Goal: Information Seeking & Learning: Learn about a topic

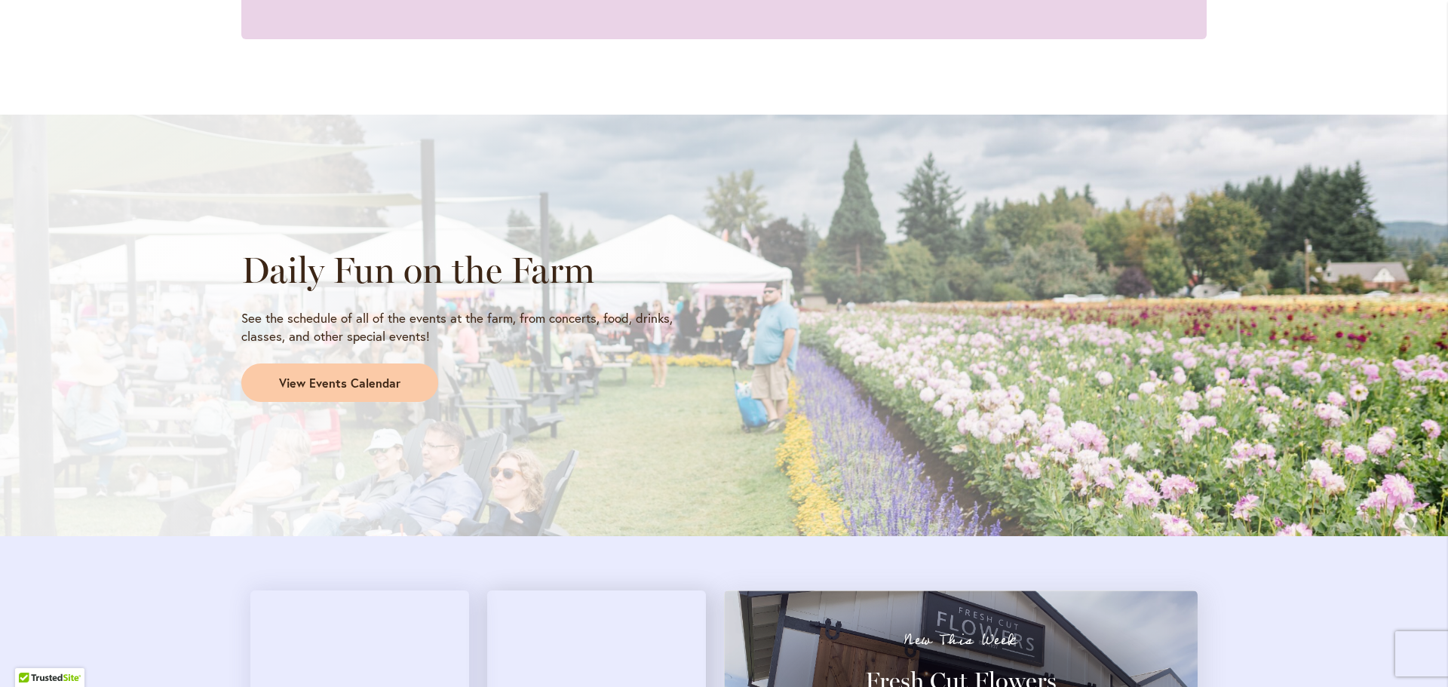
scroll to position [981, 0]
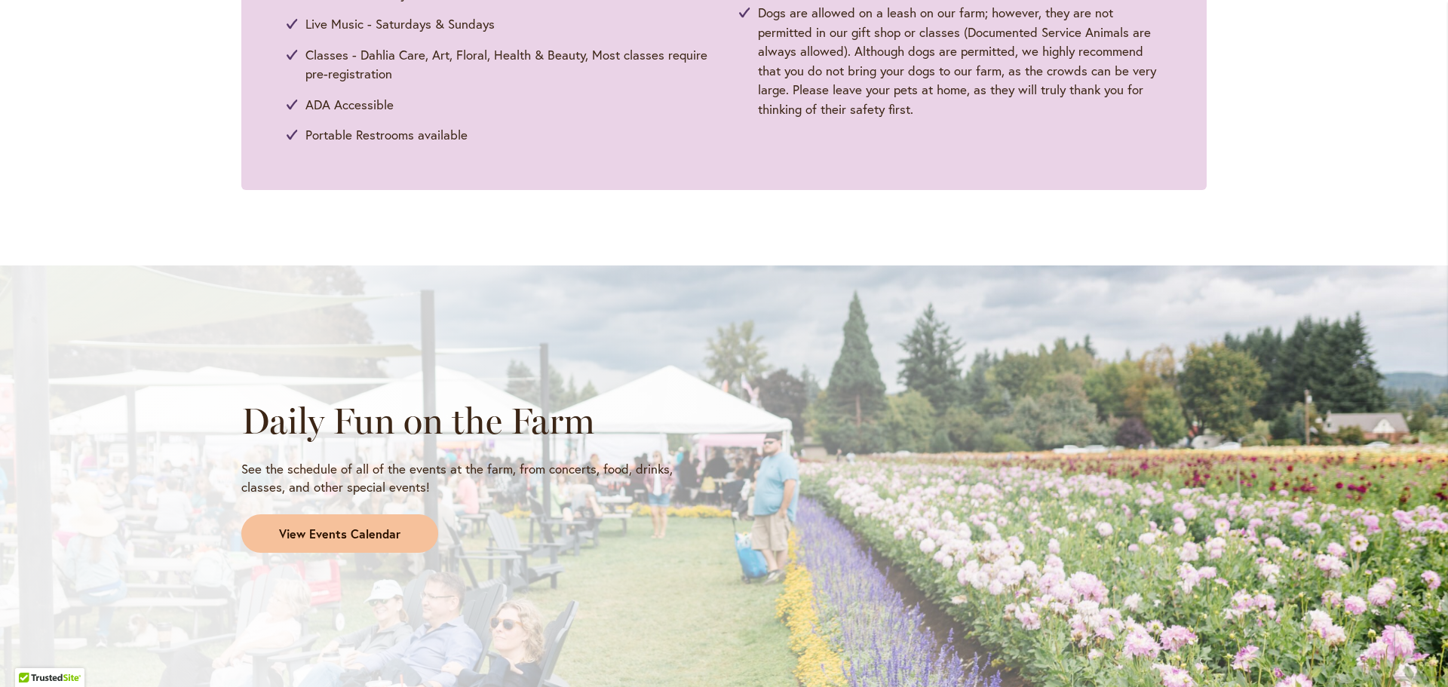
click at [358, 537] on span "View Events Calendar" at bounding box center [339, 534] width 121 height 17
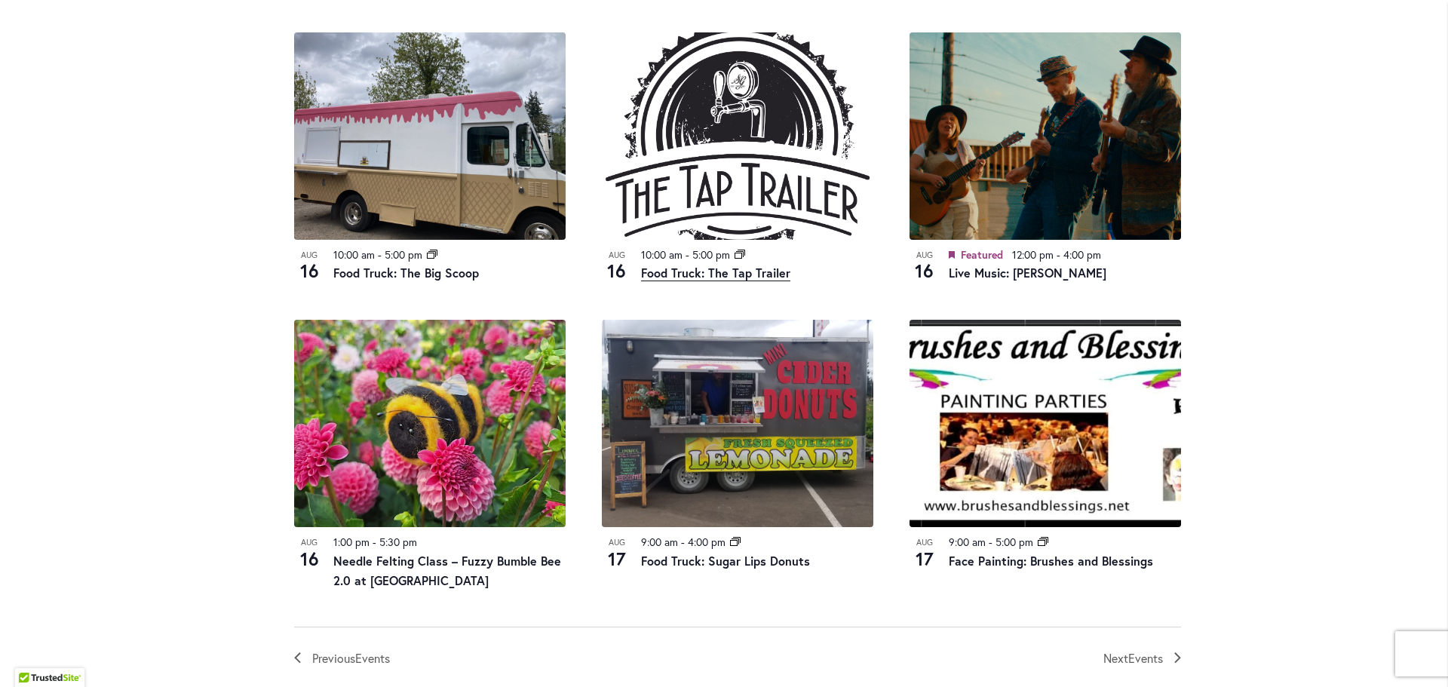
scroll to position [1584, 0]
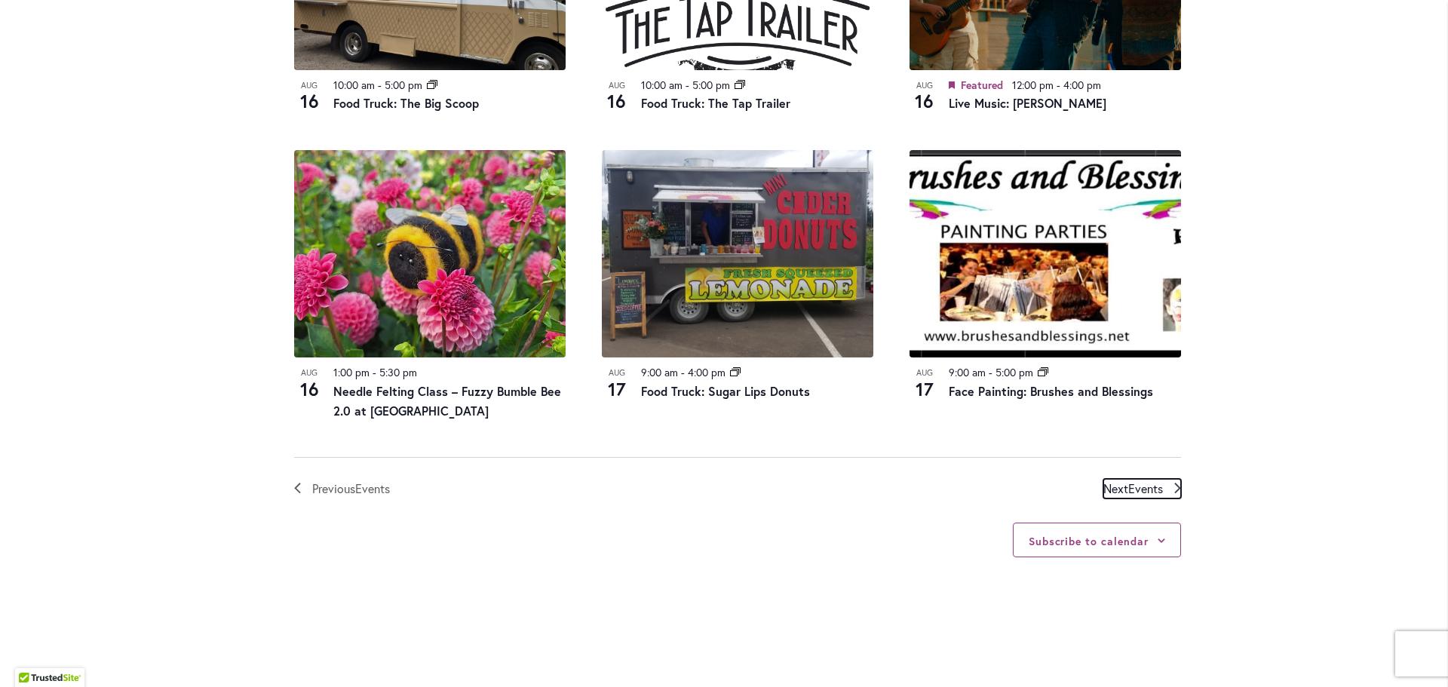
click at [1140, 483] on span "Events" at bounding box center [1145, 488] width 35 height 16
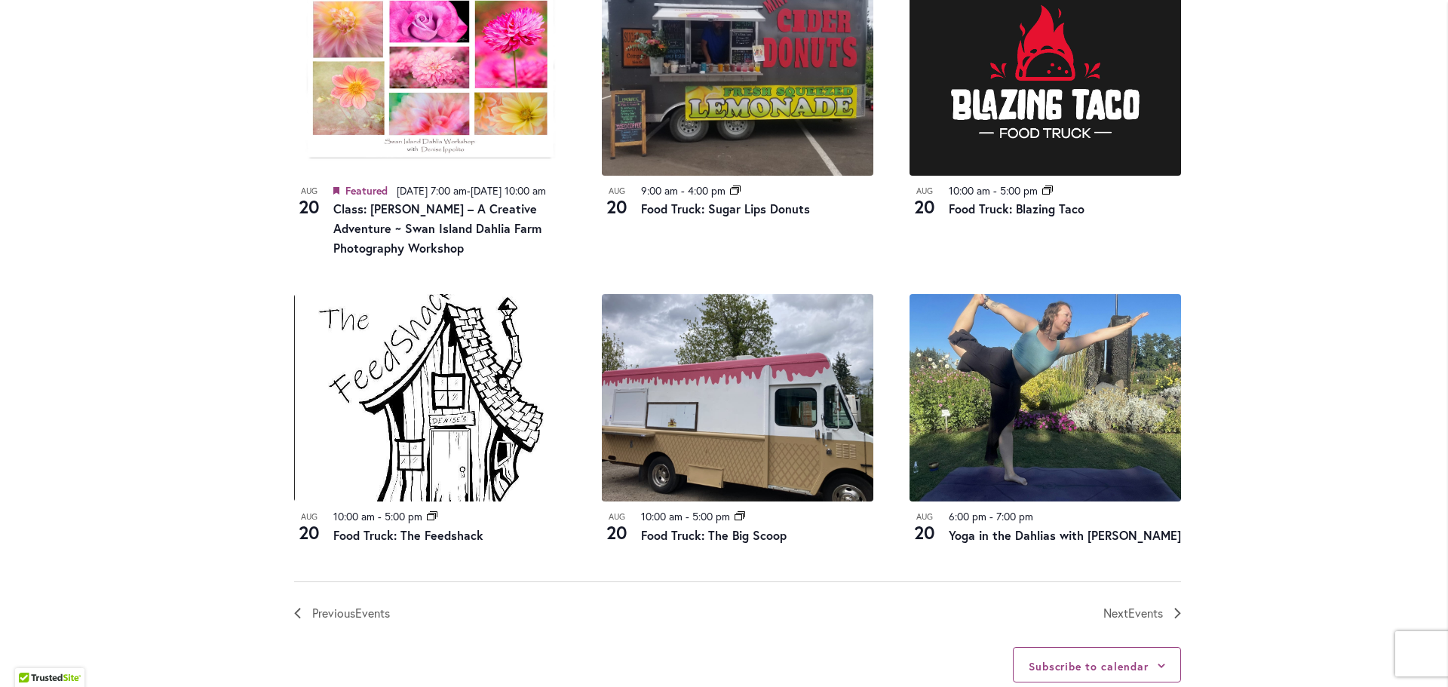
scroll to position [1498, 0]
click at [1143, 620] on span "Events" at bounding box center [1145, 612] width 35 height 16
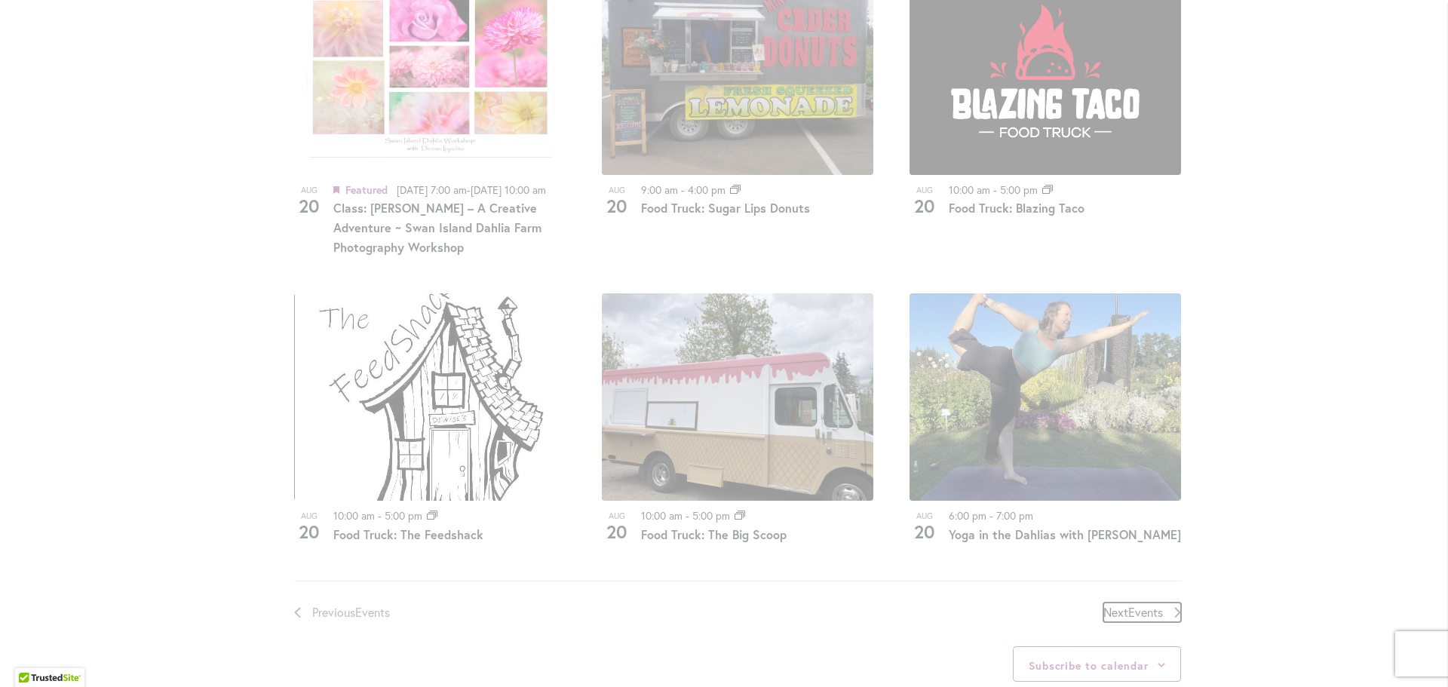
scroll to position [744, 0]
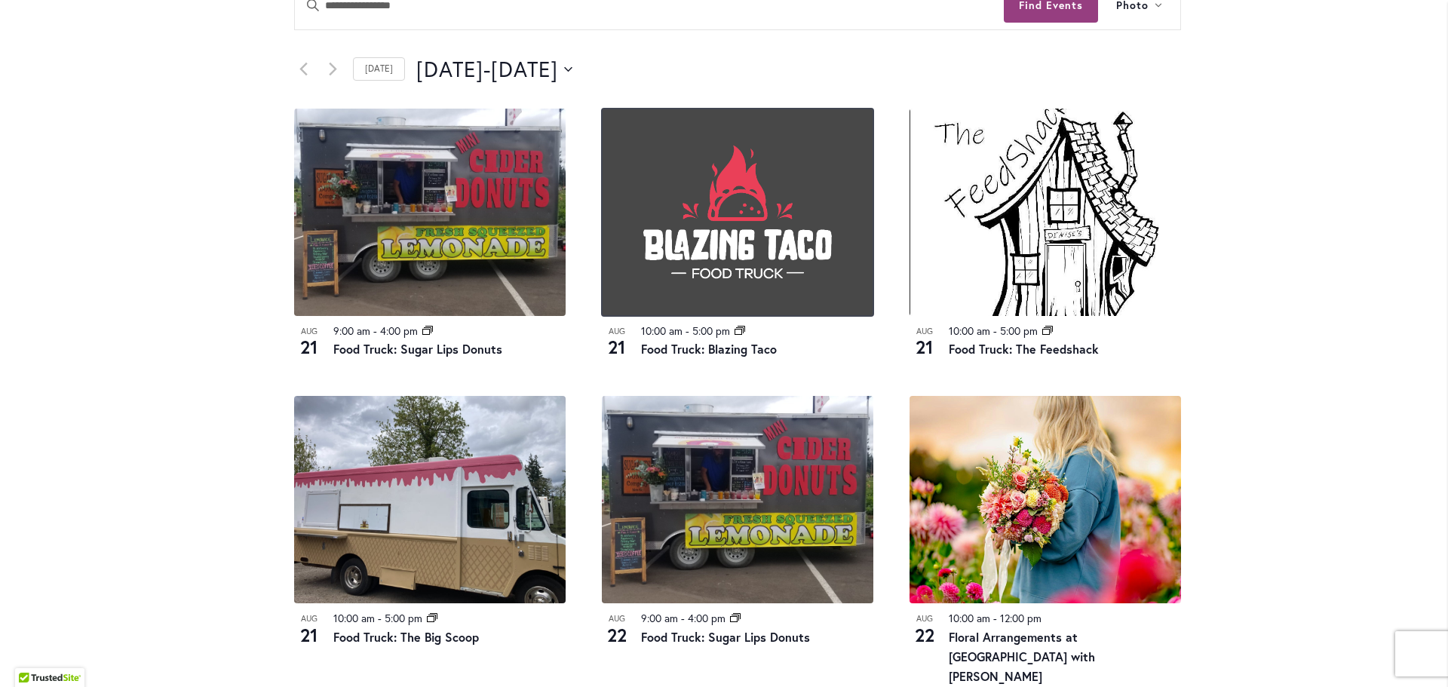
click at [764, 190] on img at bounding box center [738, 212] width 272 height 207
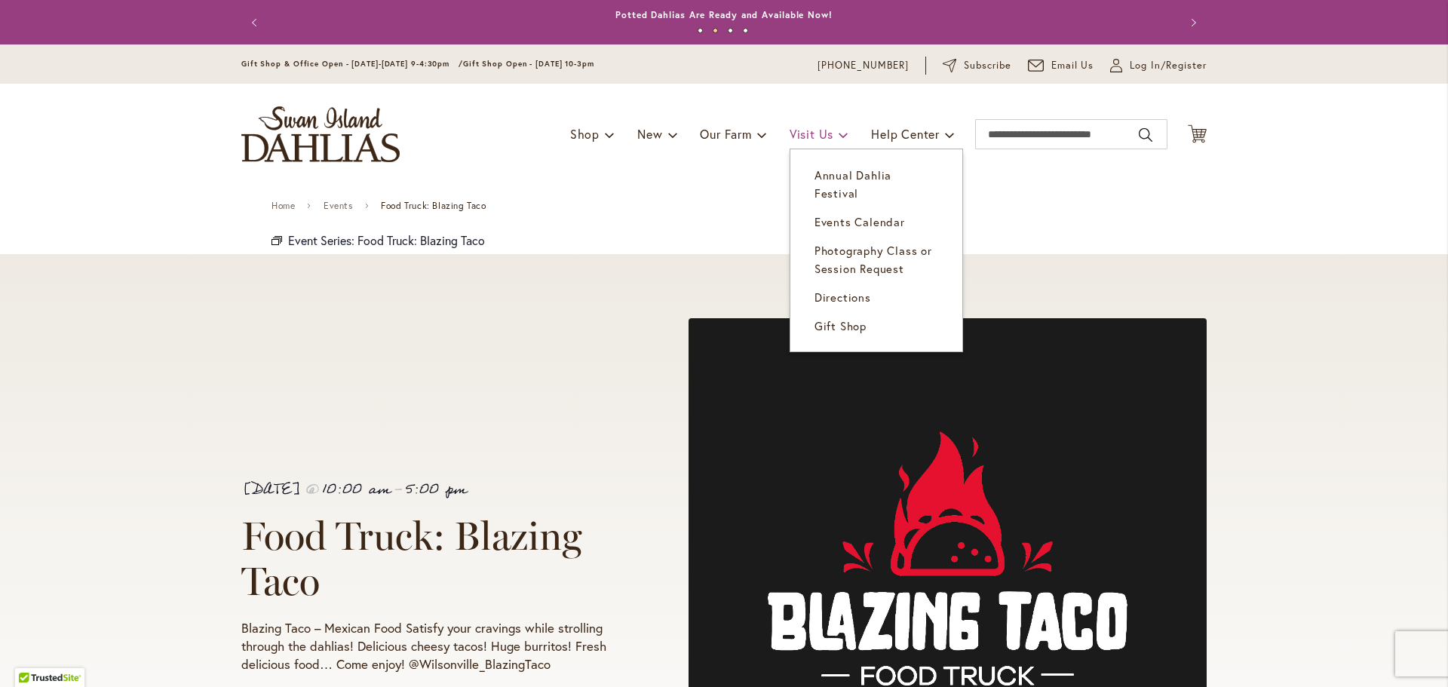
click at [839, 135] on span at bounding box center [844, 134] width 10 height 24
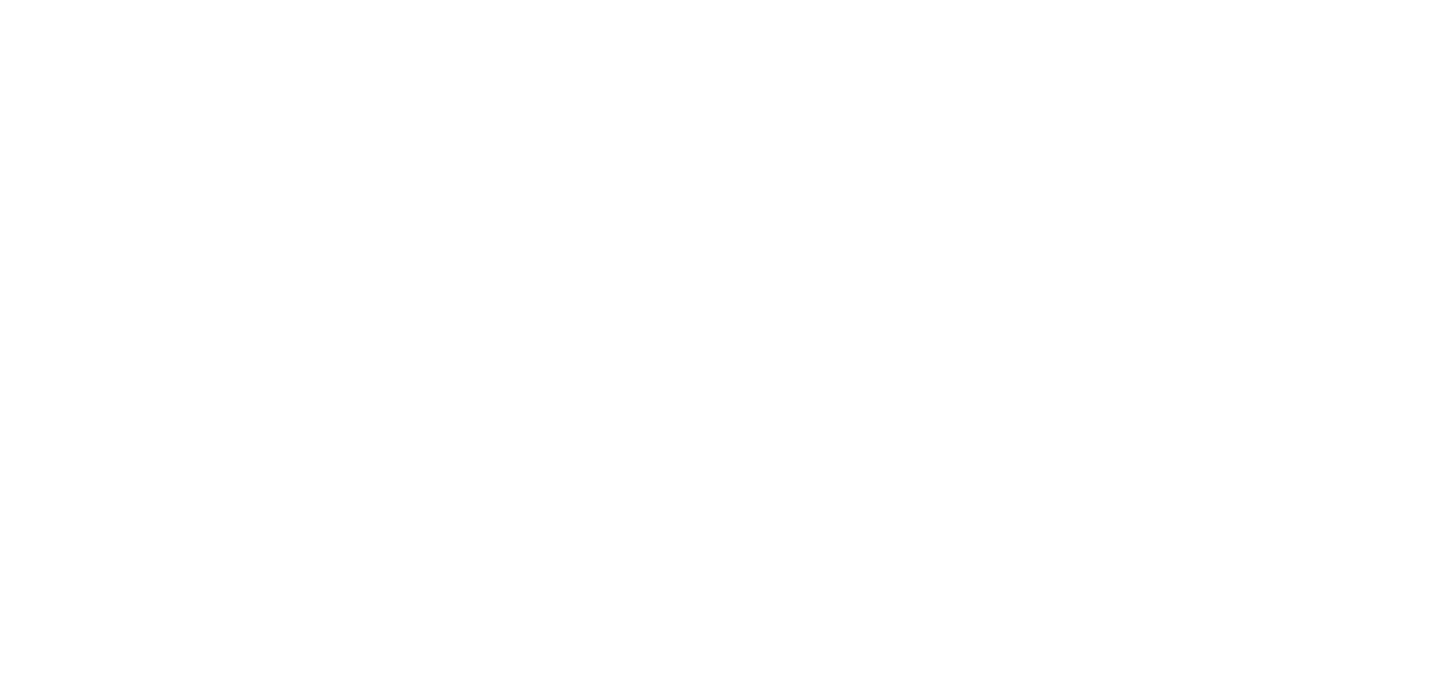
click at [843, 175] on div "Toggle Nav Shop Dahlia Tubers Collections Fresh Cut Dahlias Gardening Supplies …" at bounding box center [724, 134] width 996 height 101
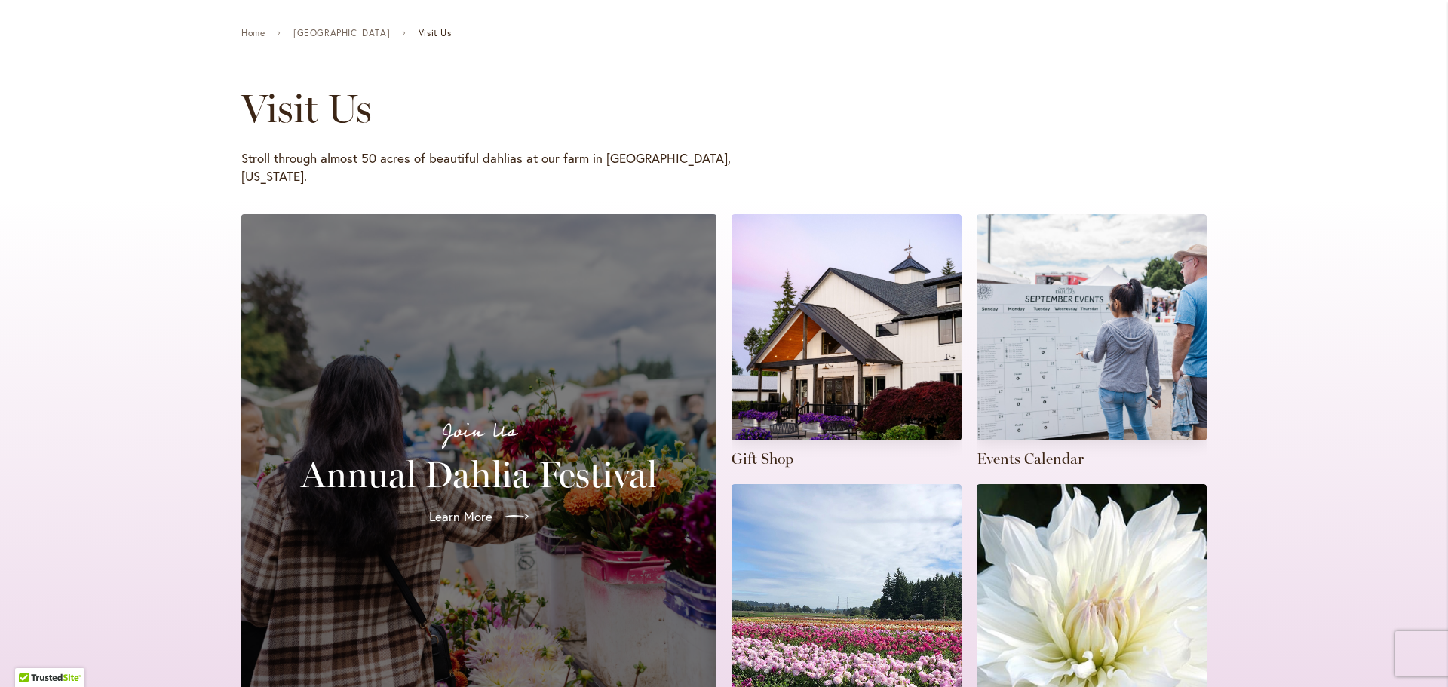
scroll to position [377, 0]
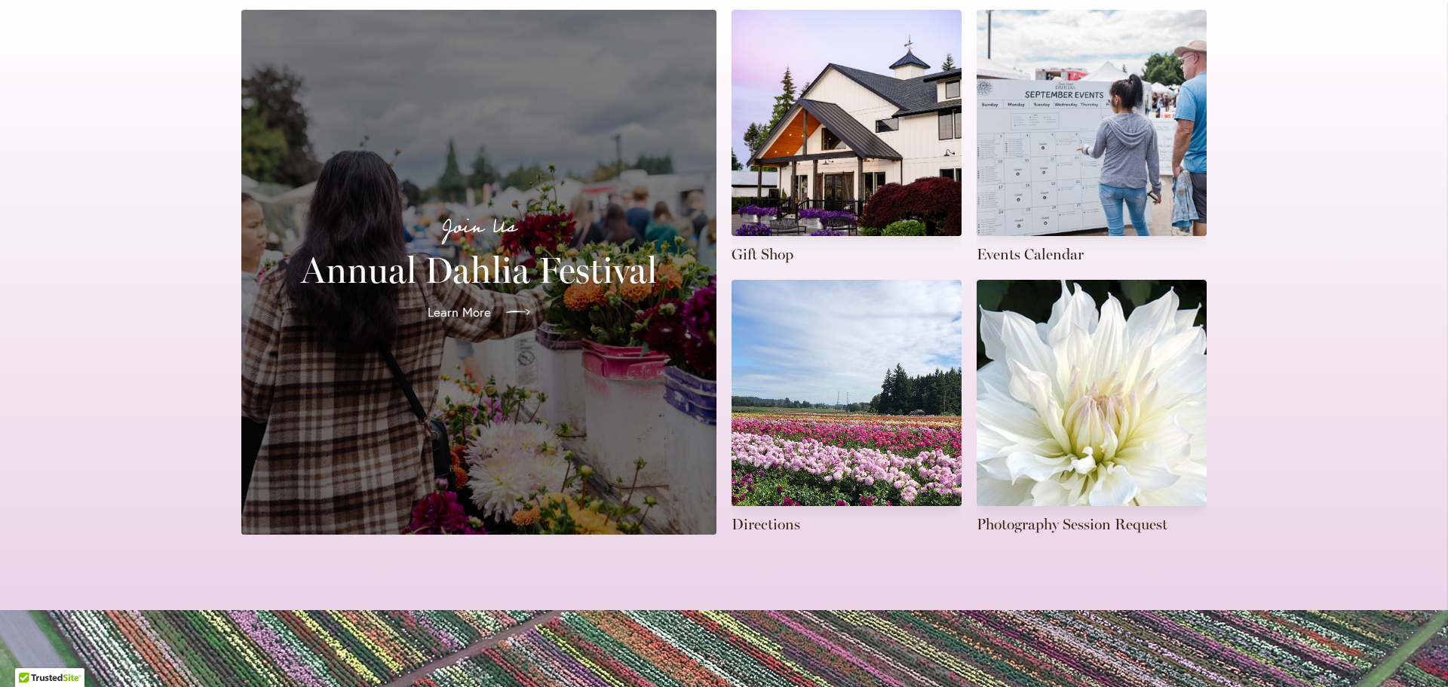
click at [506, 300] on icon at bounding box center [518, 312] width 24 height 24
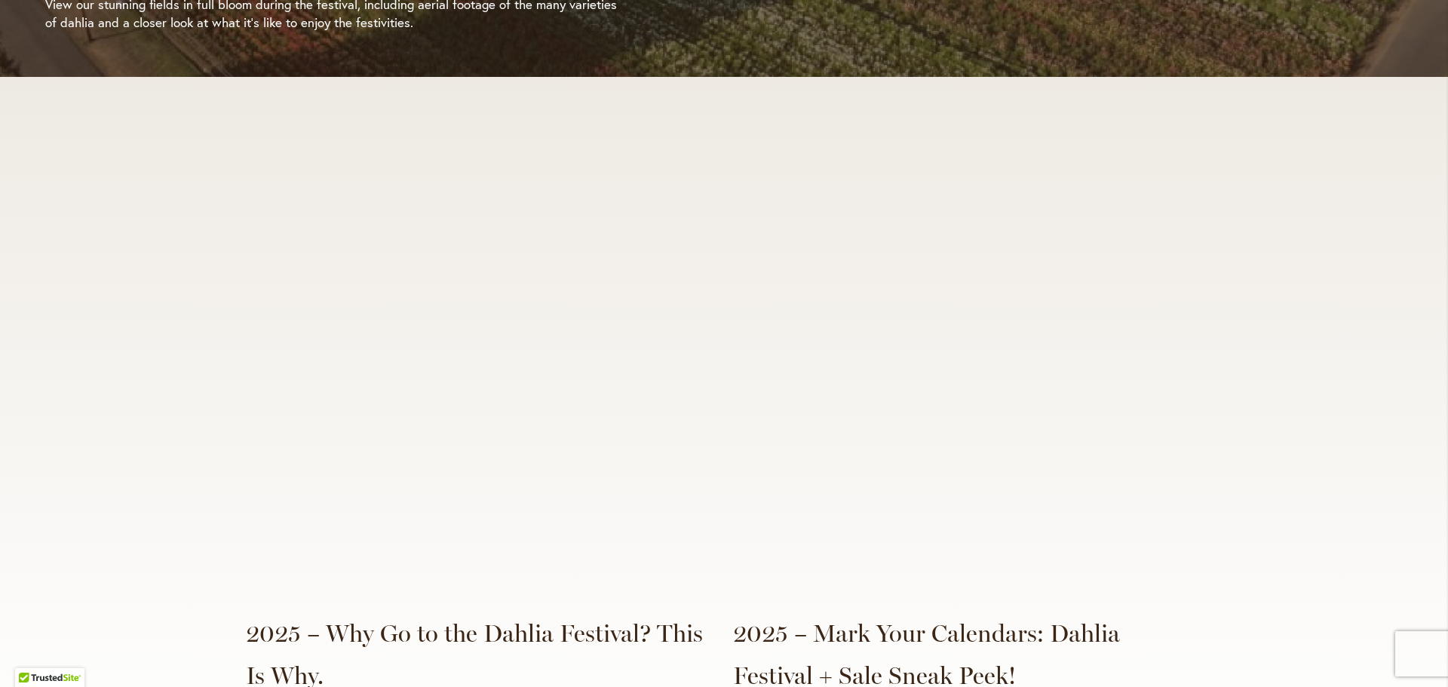
scroll to position [3545, 0]
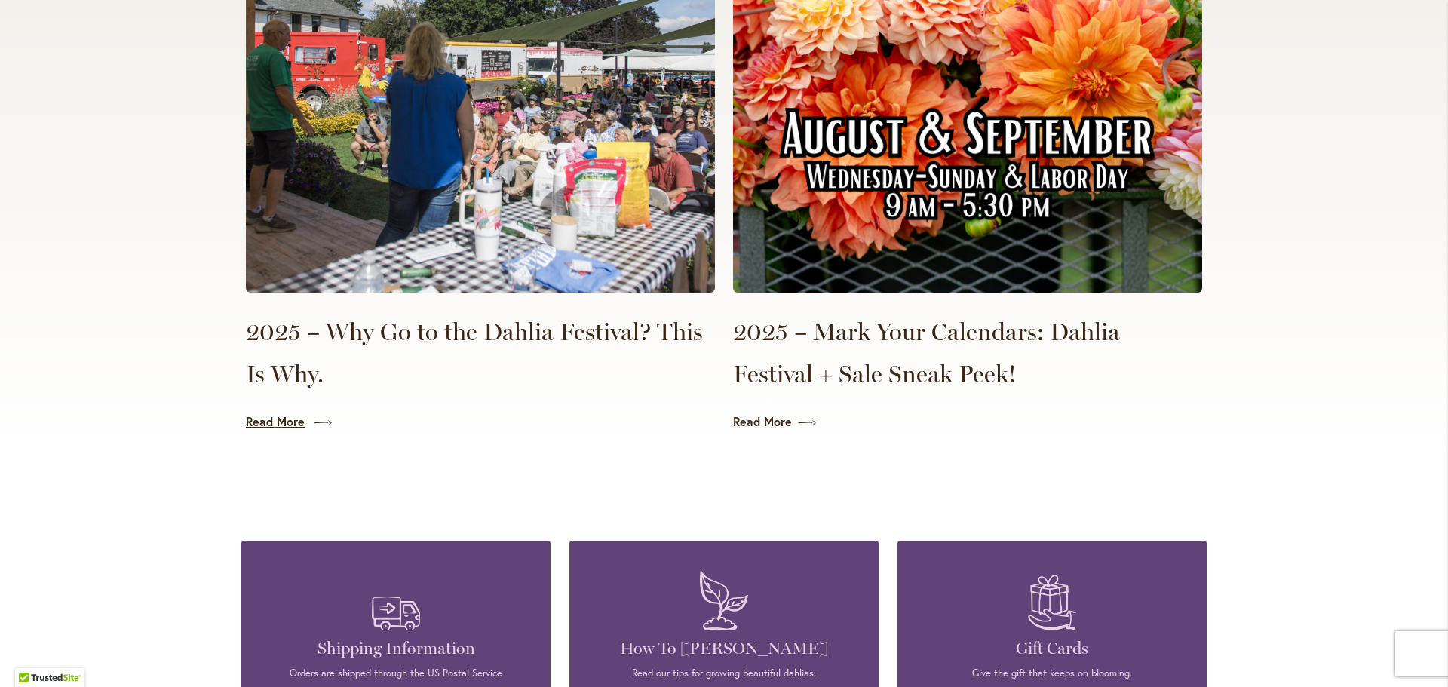
click at [296, 413] on link "Read More" at bounding box center [480, 421] width 469 height 17
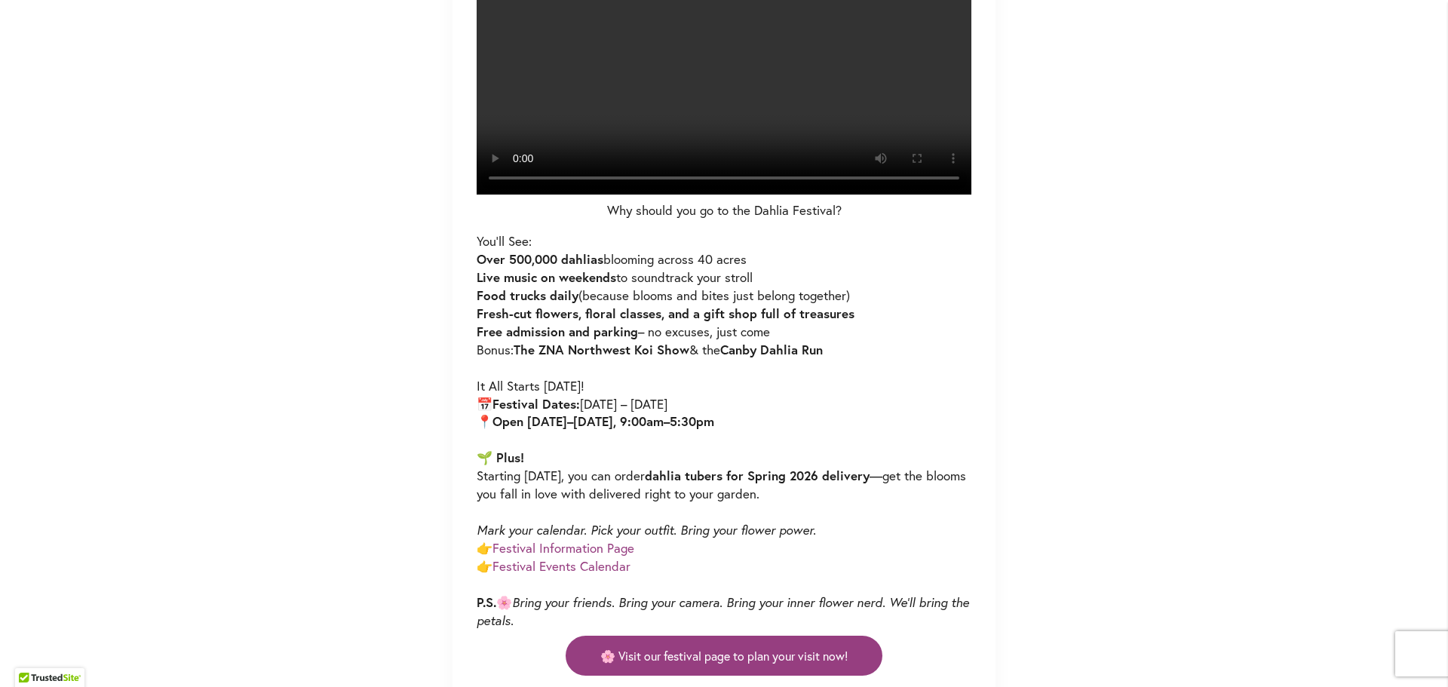
scroll to position [1131, 0]
